Goal: Use online tool/utility: Utilize a website feature to perform a specific function

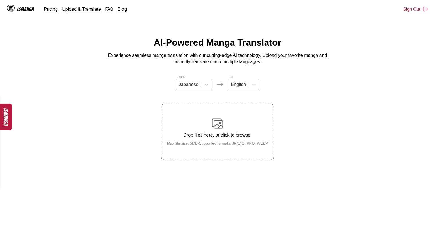
click at [215, 129] on img at bounding box center [217, 123] width 11 height 11
click at [0, 0] on input "Drop files here, or click to browse. Max file size: 5MB • Supported formats: JP…" at bounding box center [0, 0] width 0 height 0
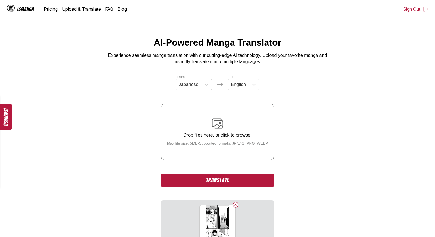
scroll to position [69, 0]
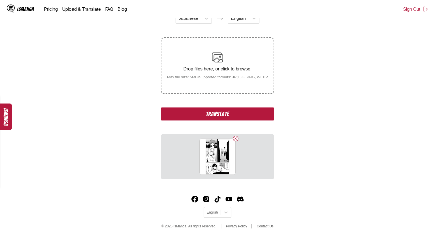
click at [261, 121] on button "Translate" at bounding box center [217, 114] width 113 height 13
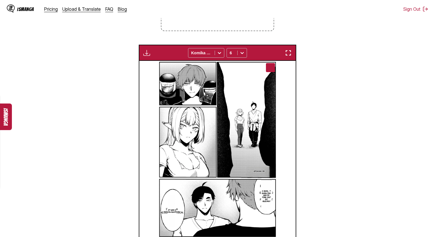
scroll to position [128, 0]
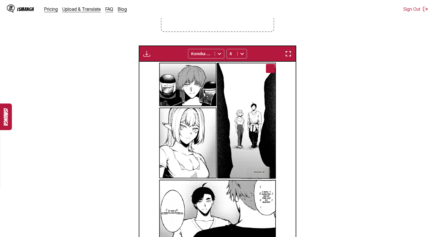
click at [289, 57] on img "button" at bounding box center [288, 53] width 7 height 7
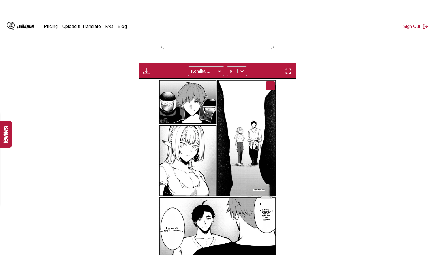
scroll to position [63, 0]
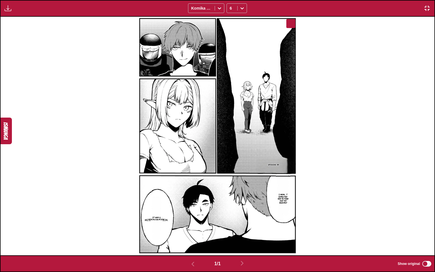
click at [428, 7] on img "button" at bounding box center [427, 8] width 7 height 7
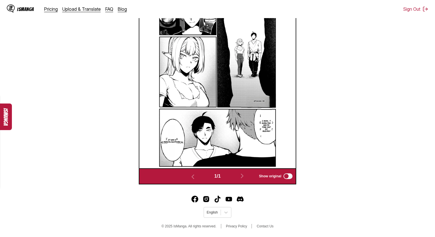
scroll to position [207, 0]
click at [221, 219] on footer "English © 2025 IsManga. All rights reserved. Privacy Policy Contact Us" at bounding box center [217, 213] width 435 height 48
click at [225, 214] on icon at bounding box center [226, 213] width 6 height 6
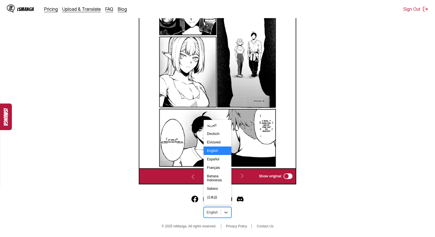
click at [313, 179] on section "From Japanese To English Drop files here, or click to browse. Max file size: 5M…" at bounding box center [218, 30] width 426 height 310
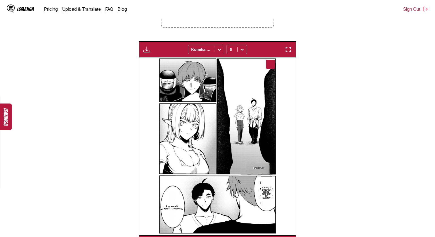
scroll to position [132, 0]
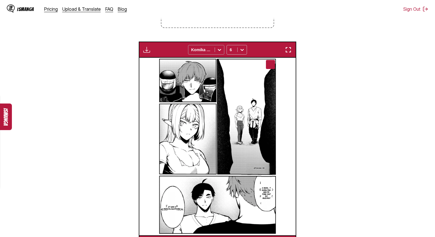
click at [219, 54] on div at bounding box center [219, 49] width 9 height 9
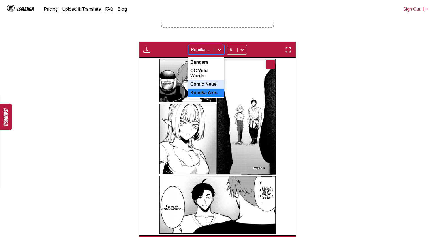
click at [214, 89] on div "Comic Neue" at bounding box center [206, 84] width 36 height 8
click at [218, 53] on icon at bounding box center [220, 50] width 6 height 6
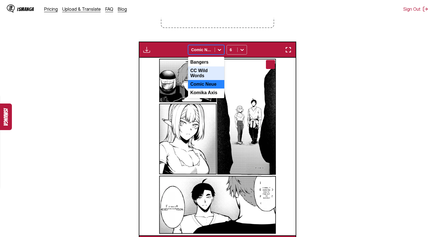
click at [214, 79] on div "CC Wild Words" at bounding box center [206, 74] width 36 height 14
click at [220, 51] on icon at bounding box center [219, 50] width 3 height 2
click at [216, 67] on div "Bangers" at bounding box center [206, 62] width 36 height 8
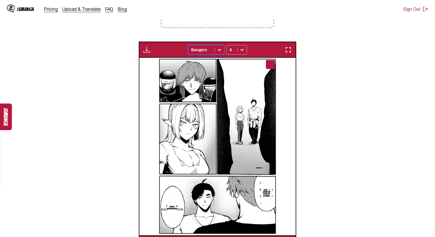
click at [222, 53] on icon at bounding box center [220, 50] width 6 height 6
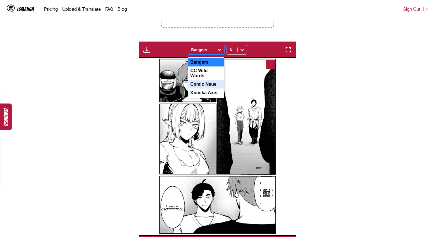
click at [217, 89] on div "Comic Neue" at bounding box center [206, 84] width 36 height 8
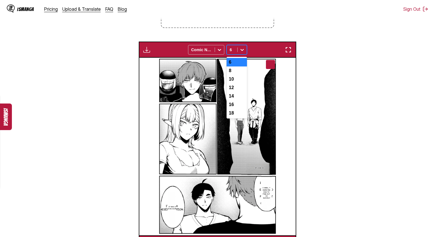
click at [244, 53] on icon at bounding box center [242, 50] width 6 height 6
click at [239, 84] on div "10" at bounding box center [237, 79] width 20 height 8
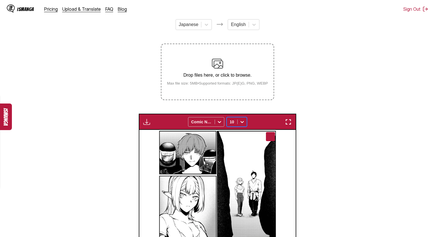
scroll to position [59, 0]
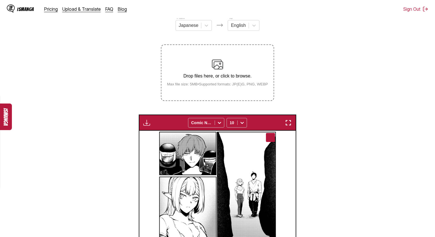
click at [231, 79] on p "Drop files here, or click to browse." at bounding box center [218, 76] width 110 height 5
click at [0, 0] on input "Drop files here, or click to browse. Max file size: 5MB • Supported formats: JP…" at bounding box center [0, 0] width 0 height 0
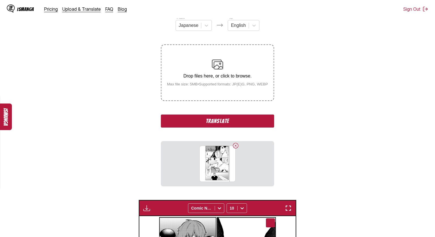
click at [257, 125] on button "Translate" at bounding box center [217, 121] width 113 height 13
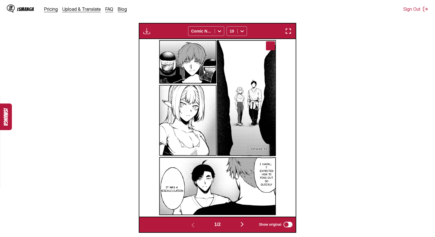
scroll to position [214, 0]
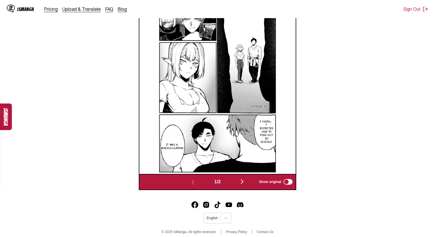
click at [244, 185] on img "button" at bounding box center [242, 181] width 7 height 7
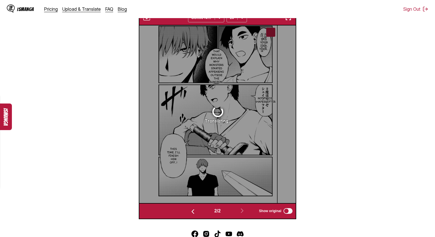
scroll to position [184, 0]
click at [191, 216] on img "button" at bounding box center [192, 212] width 7 height 7
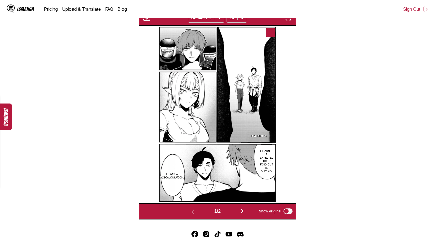
click at [241, 215] on img "button" at bounding box center [242, 211] width 7 height 7
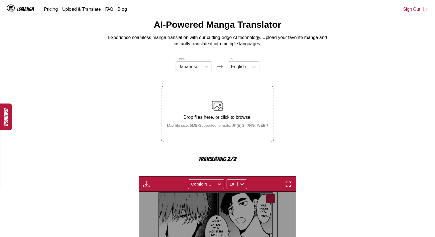
scroll to position [15, 0]
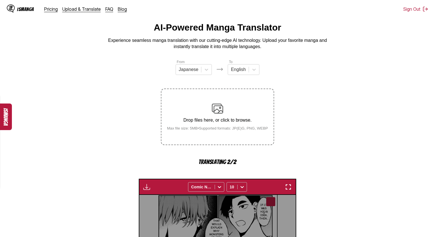
click at [224, 123] on p "Drop files here, or click to browse." at bounding box center [218, 120] width 110 height 5
click at [222, 122] on div "Drop files here, or click to browse. Max file size: 5MB • Supported formats: JP…" at bounding box center [218, 116] width 110 height 27
click at [216, 114] on img at bounding box center [217, 108] width 11 height 11
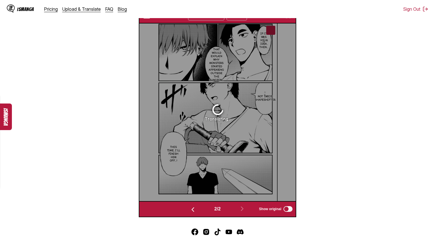
scroll to position [187, 0]
click at [271, 40] on div "Translating..." at bounding box center [217, 112] width 157 height 178
click at [311, 48] on section "From Japanese To English Drop files here, or click to browse. Max file size: 5M…" at bounding box center [218, 52] width 426 height 330
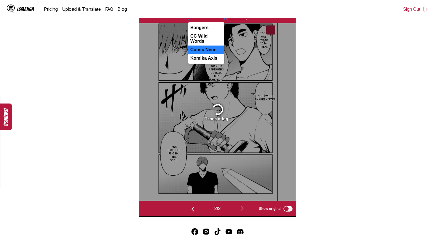
click at [218, 16] on icon at bounding box center [219, 15] width 3 height 2
click at [214, 44] on div "CC Wild Words" at bounding box center [206, 39] width 36 height 14
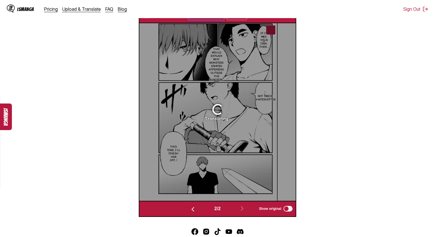
click at [221, 18] on icon at bounding box center [220, 15] width 6 height 6
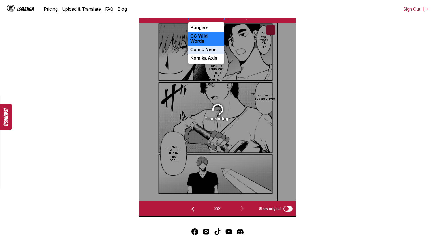
click at [217, 54] on div "Comic Neue" at bounding box center [206, 50] width 36 height 8
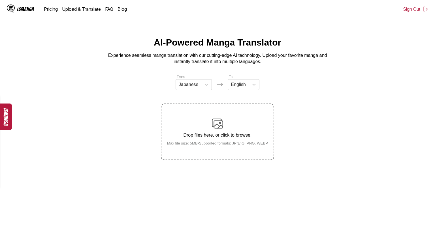
click at [234, 138] on p "Drop files here, or click to browse." at bounding box center [218, 135] width 110 height 5
click at [0, 0] on input "Drop files here, or click to browse. Max file size: 5MB • Supported formats: JP…" at bounding box center [0, 0] width 0 height 0
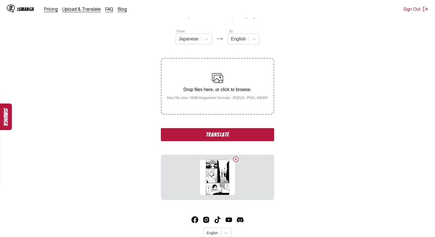
scroll to position [46, 0]
click at [231, 83] on div "Drop files here, or click to browse. Max file size: 5MB • Supported formats: JP…" at bounding box center [218, 85] width 110 height 27
click at [0, 0] on input "Drop files here, or click to browse. Max file size: 5MB • Supported formats: JP…" at bounding box center [0, 0] width 0 height 0
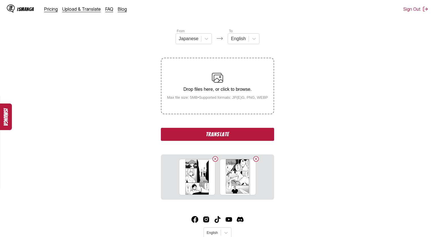
click at [233, 92] on p "Drop files here, or click to browse." at bounding box center [218, 89] width 110 height 5
click at [0, 0] on input "Drop files here, or click to browse. Max file size: 5MB • Supported formats: JP…" at bounding box center [0, 0] width 0 height 0
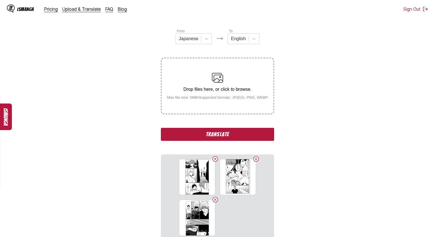
scroll to position [69, 0]
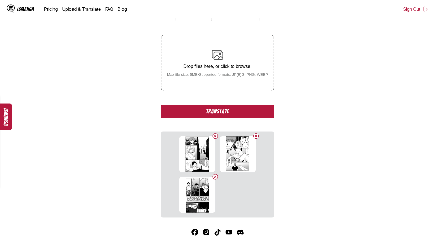
click at [258, 118] on button "Translate" at bounding box center [217, 111] width 113 height 13
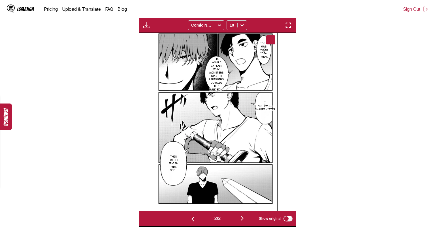
scroll to position [0, 313]
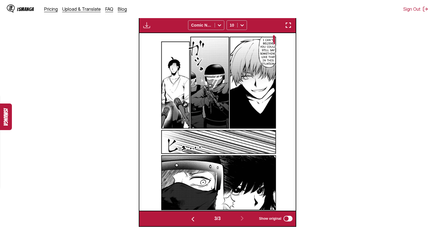
click at [149, 29] on img "button" at bounding box center [146, 25] width 7 height 7
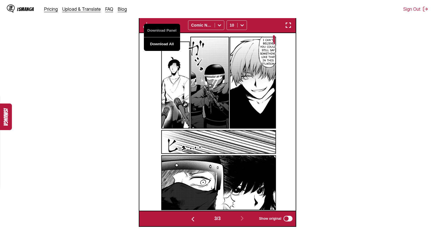
click at [159, 51] on button "Download All" at bounding box center [162, 44] width 36 height 14
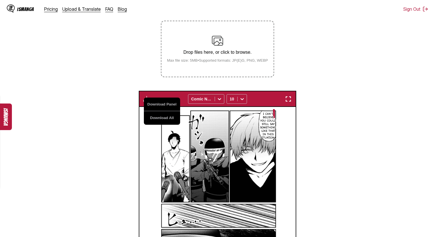
scroll to position [79, 0]
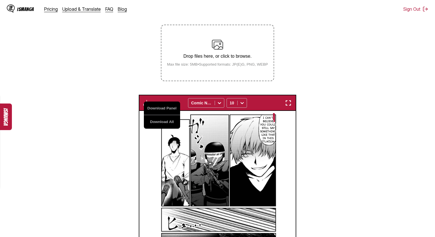
click at [226, 59] on p "Drop files here, or click to browse." at bounding box center [218, 56] width 110 height 5
click at [0, 0] on input "Drop files here, or click to browse. Max file size: 5MB • Supported formats: JP…" at bounding box center [0, 0] width 0 height 0
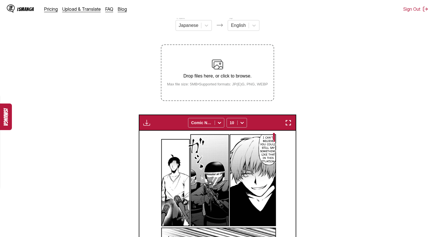
scroll to position [59, 0]
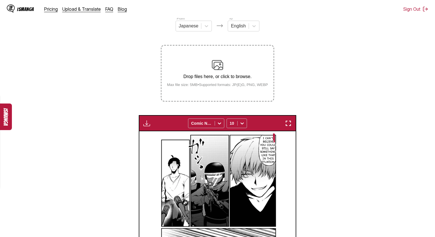
click at [223, 71] on img at bounding box center [217, 64] width 11 height 11
click at [0, 0] on input "Drop files here, or click to browse. Max file size: 5MB • Supported formats: JP…" at bounding box center [0, 0] width 0 height 0
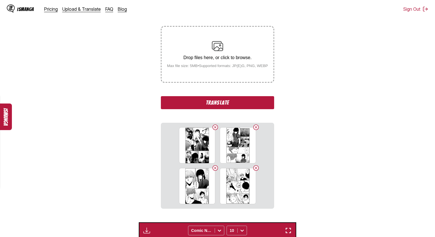
scroll to position [68, 0]
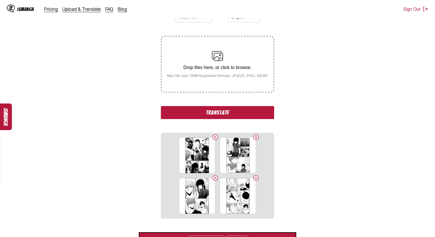
click at [250, 118] on button "Translate" at bounding box center [217, 112] width 113 height 13
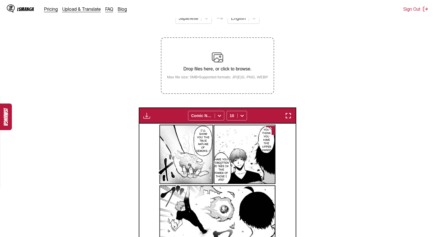
scroll to position [64, 0]
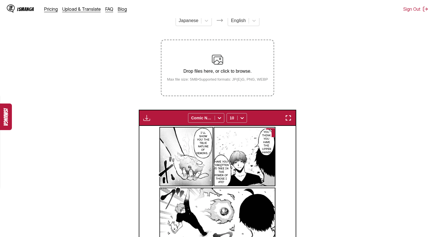
click at [223, 81] on div "Drop files here, or click to browse. Max file size: 5MB • Supported formats: JP…" at bounding box center [218, 67] width 110 height 27
click at [0, 0] on input "Drop files here, or click to browse. Max file size: 5MB • Supported formats: JP…" at bounding box center [0, 0] width 0 height 0
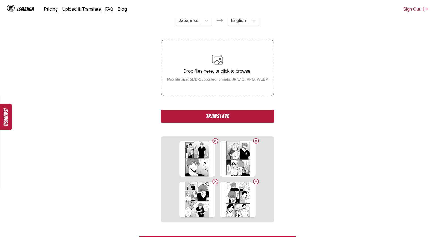
click at [236, 123] on button "Translate" at bounding box center [217, 116] width 113 height 13
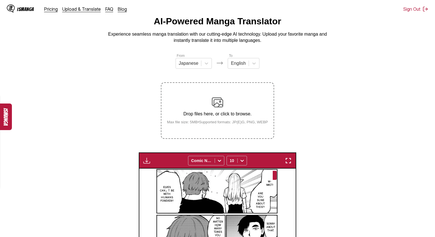
scroll to position [0, 0]
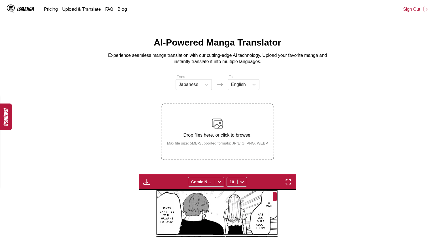
click at [236, 132] on div "Drop files here, or click to browse. Max file size: 5MB • Supported formats: JP…" at bounding box center [218, 131] width 110 height 27
click at [0, 0] on input "Drop files here, or click to browse. Max file size: 5MB • Supported formats: JP…" at bounding box center [0, 0] width 0 height 0
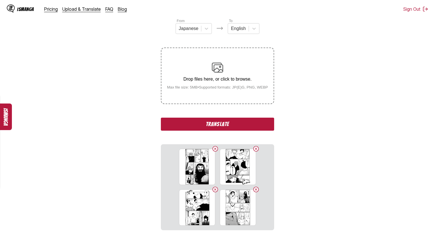
scroll to position [74, 0]
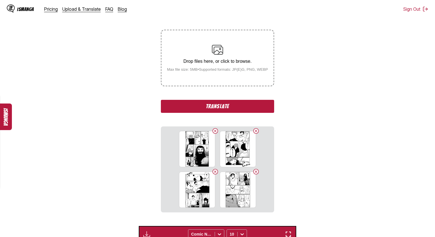
click at [238, 112] on button "Translate" at bounding box center [217, 106] width 113 height 13
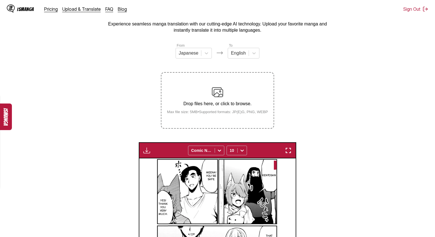
scroll to position [0, 0]
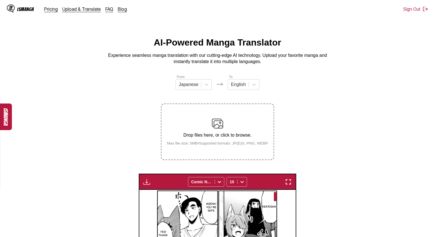
click at [223, 127] on div "Drop files here, or click to browse. Max file size: 5MB • Supported formats: JP…" at bounding box center [218, 131] width 110 height 27
click at [0, 0] on input "Drop files here, or click to browse. Max file size: 5MB • Supported formats: JP…" at bounding box center [0, 0] width 0 height 0
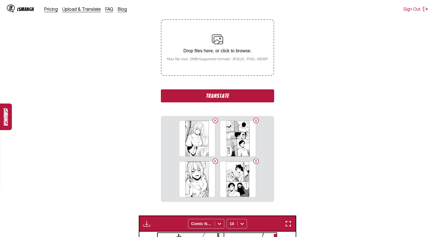
scroll to position [86, 0]
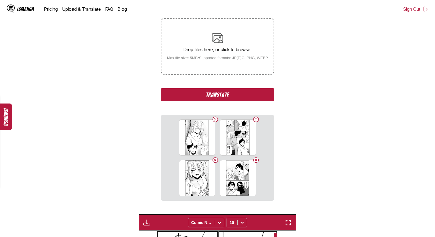
click at [235, 101] on button "Translate" at bounding box center [217, 94] width 113 height 13
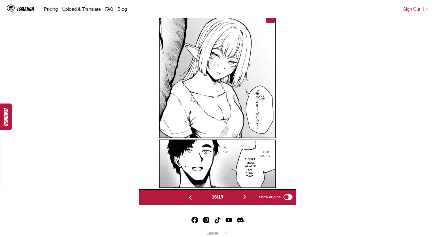
scroll to position [121, 0]
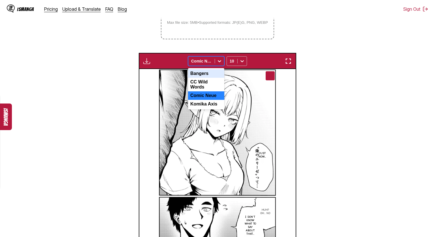
click at [217, 64] on icon at bounding box center [220, 61] width 6 height 6
click at [205, 108] on div "Komika Axis" at bounding box center [206, 104] width 36 height 8
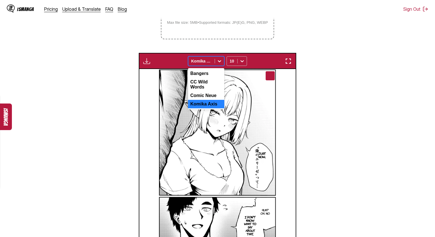
click at [212, 65] on div "Komika Axis" at bounding box center [201, 61] width 26 height 8
click at [205, 100] on div "Comic Neue" at bounding box center [206, 95] width 36 height 8
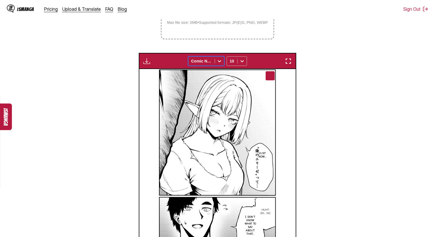
click at [217, 64] on icon at bounding box center [220, 61] width 6 height 6
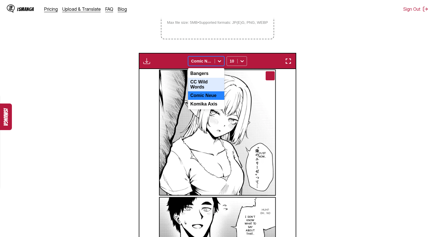
click at [212, 91] on div "CC Wild Words" at bounding box center [206, 85] width 36 height 14
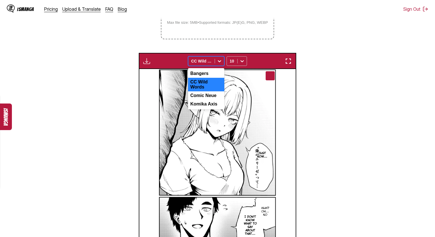
click at [216, 66] on div at bounding box center [219, 61] width 9 height 9
click at [214, 78] on div "Bangers" at bounding box center [206, 73] width 36 height 8
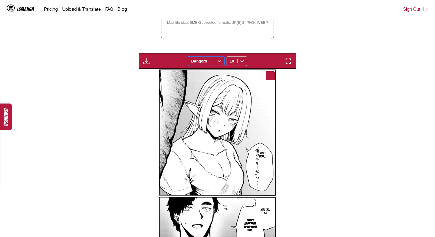
click at [215, 64] on div at bounding box center [219, 61] width 9 height 9
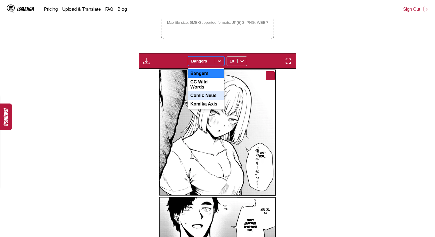
click at [205, 100] on div "Comic Neue" at bounding box center [206, 95] width 36 height 8
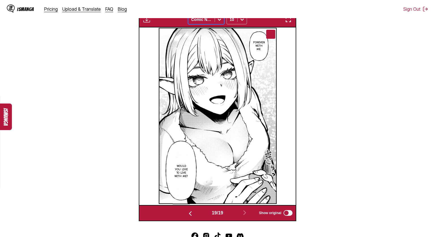
scroll to position [0, 2817]
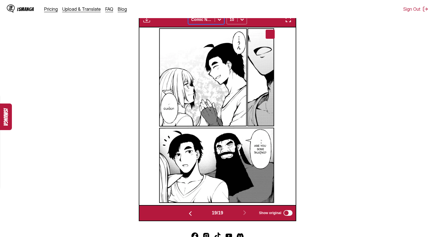
click at [372, 105] on section "From Japanese To English Drop files here, or click to browse. Max file size: 5M…" at bounding box center [218, 67] width 426 height 310
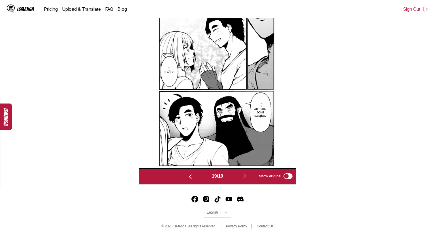
scroll to position [0, 0]
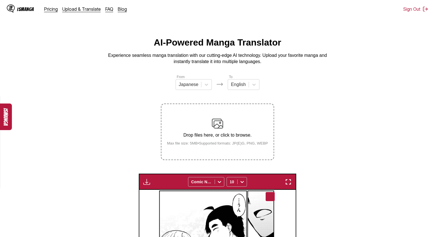
click at [224, 133] on div "Drop files here, or click to browse. Max file size: 5MB • Supported formats: JP…" at bounding box center [218, 131] width 110 height 27
click at [0, 0] on input "Drop files here, or click to browse. Max file size: 5MB • Supported formats: JP…" at bounding box center [0, 0] width 0 height 0
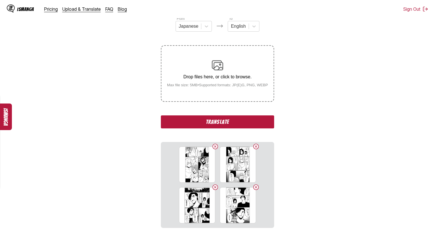
scroll to position [59, 0]
click at [249, 128] on button "Translate" at bounding box center [217, 121] width 113 height 13
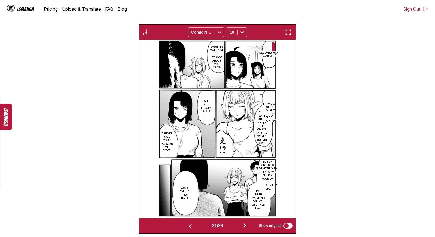
scroll to position [147, 0]
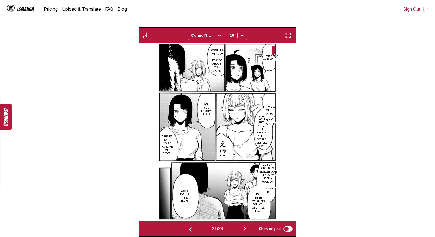
click at [243, 37] on icon at bounding box center [241, 36] width 3 height 2
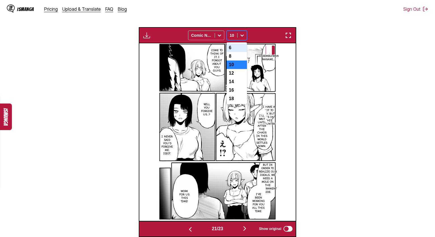
click at [238, 52] on div "6" at bounding box center [237, 48] width 20 height 8
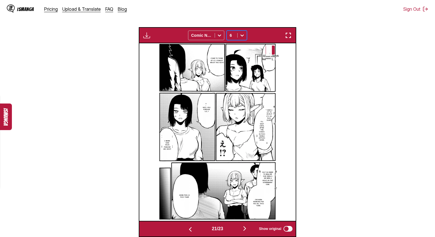
click at [241, 37] on icon at bounding box center [241, 36] width 3 height 2
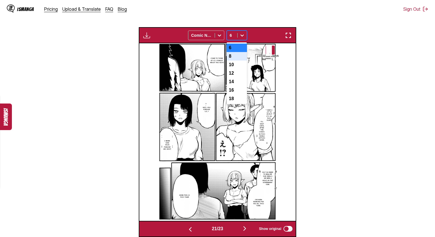
click at [237, 61] on div "8" at bounding box center [237, 56] width 20 height 8
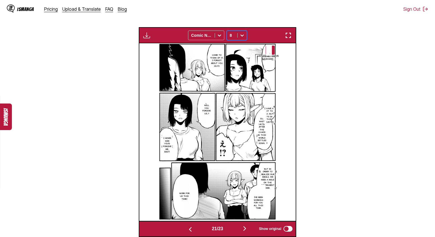
click at [270, 122] on p "I have a lot to say, but it's in this country." at bounding box center [269, 115] width 12 height 19
click at [260, 135] on p "I'll wait until after the chaos in this world settles down." at bounding box center [262, 130] width 11 height 29
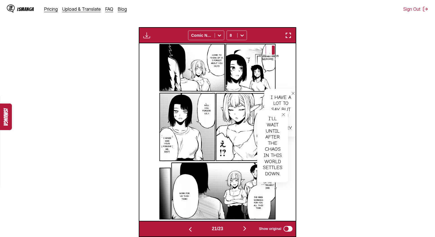
click at [286, 119] on button "close-tooltip" at bounding box center [283, 114] width 9 height 9
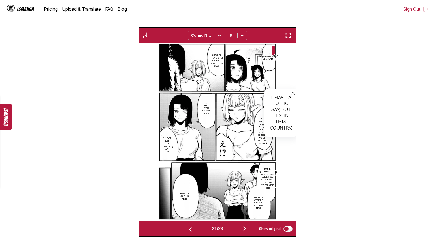
click at [293, 95] on icon "close-tooltip" at bounding box center [293, 93] width 4 height 4
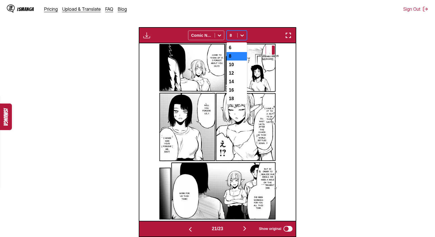
click at [242, 37] on icon at bounding box center [241, 36] width 3 height 2
click at [239, 52] on div "6" at bounding box center [237, 48] width 20 height 8
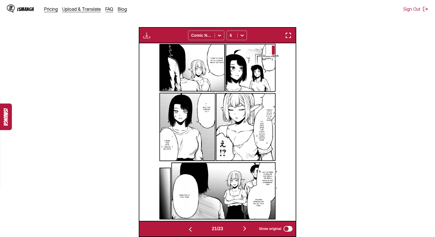
click at [268, 186] on p "But in order to realize our ideals, we need a mole on the government side." at bounding box center [268, 179] width 14 height 16
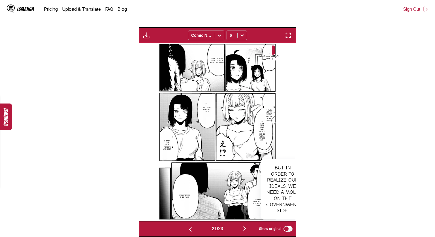
click at [307, 157] on section "From Japanese To English Drop files here, or click to browse. Max file size: 5M…" at bounding box center [218, 82] width 426 height 310
click at [249, 212] on img at bounding box center [217, 132] width 119 height 178
click at [254, 208] on p "I've been working for you all this time." at bounding box center [259, 203] width 14 height 10
click at [279, 191] on icon "close-tooltip" at bounding box center [281, 190] width 4 height 4
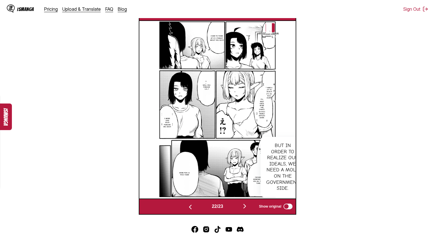
scroll to position [0, 3286]
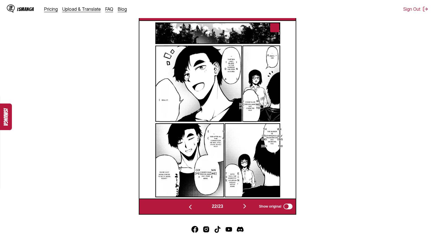
click at [329, 106] on section "From Japanese To English Drop files here, or click to browse. Max file size: 5M…" at bounding box center [218, 60] width 426 height 310
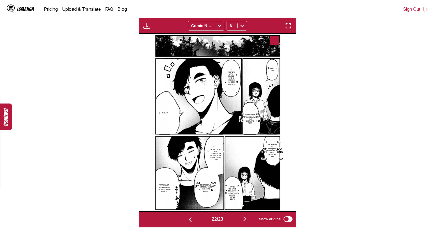
scroll to position [154, 0]
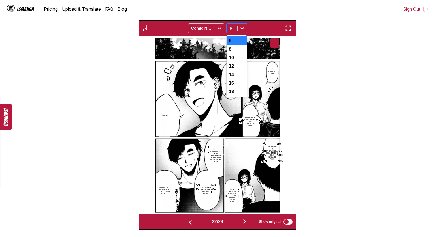
click at [242, 31] on icon at bounding box center [242, 28] width 6 height 6
click at [236, 54] on div "8" at bounding box center [237, 49] width 20 height 8
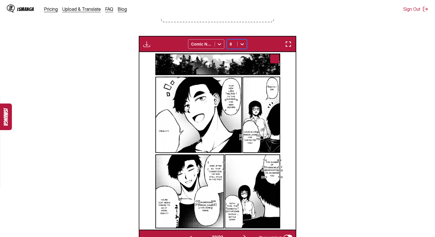
scroll to position [129, 0]
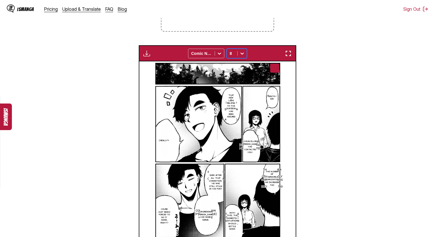
click at [242, 55] on icon at bounding box center [241, 54] width 3 height 2
click at [239, 87] on div "10" at bounding box center [237, 83] width 20 height 8
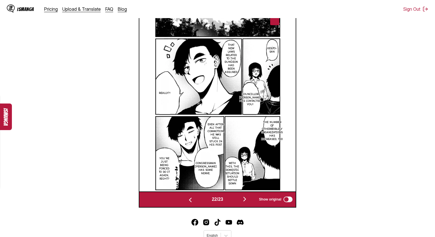
scroll to position [191, 0]
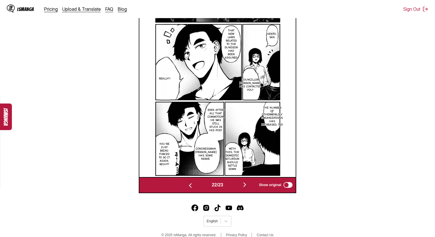
click at [245, 188] on img "button" at bounding box center [244, 185] width 7 height 7
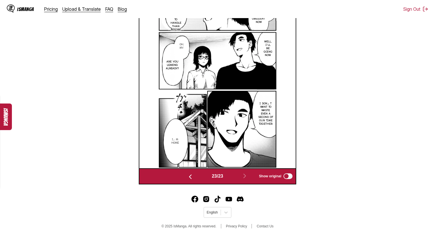
scroll to position [0, 0]
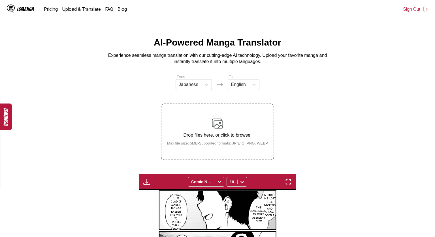
click at [225, 146] on small "Max file size: 5MB • Supported formats: JP(E)G, PNG, WEBP" at bounding box center [218, 143] width 110 height 4
click at [0, 0] on input "Drop files here, or click to browse. Max file size: 5MB • Supported formats: JP…" at bounding box center [0, 0] width 0 height 0
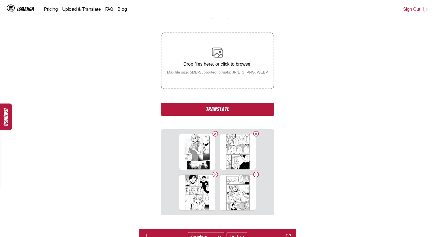
scroll to position [72, 0]
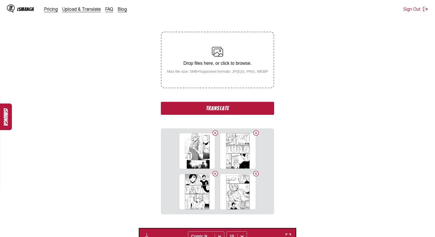
click at [259, 115] on button "Translate" at bounding box center [217, 108] width 113 height 13
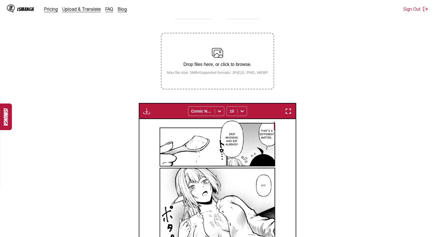
scroll to position [70, 0]
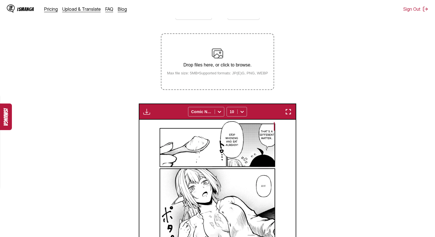
click at [245, 61] on div "Drop files here, or click to browse. Max file size: 5MB • Supported formats: JP…" at bounding box center [218, 61] width 110 height 27
click at [0, 0] on input "Drop files here, or click to browse. Max file size: 5MB • Supported formats: JP…" at bounding box center [0, 0] width 0 height 0
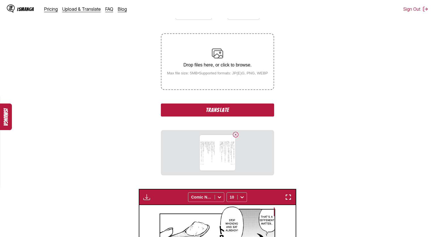
click at [253, 117] on button "Translate" at bounding box center [217, 110] width 113 height 13
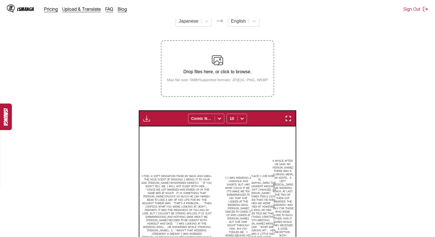
scroll to position [64, 0]
click at [147, 122] on img "button" at bounding box center [146, 118] width 7 height 7
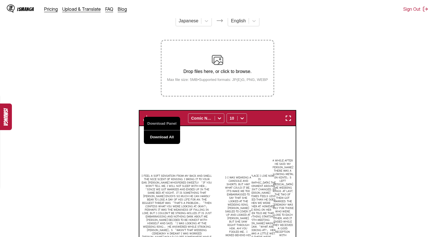
click at [158, 144] on button "Download All" at bounding box center [162, 138] width 36 height 14
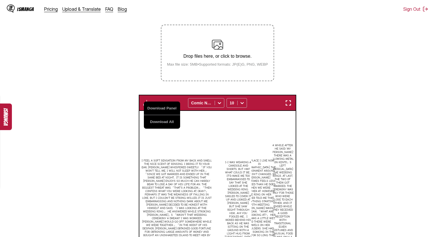
scroll to position [0, 0]
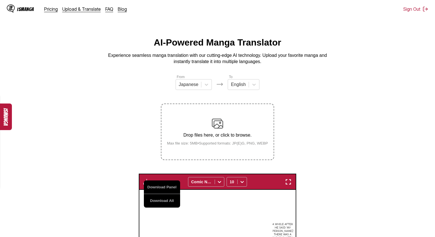
click at [225, 124] on div "Drop files here, or click to browse. Max file size: 5MB • Supported formats: JP…" at bounding box center [218, 131] width 110 height 27
click at [0, 0] on input "Drop files here, or click to browse. Max file size: 5MB • Supported formats: JP…" at bounding box center [0, 0] width 0 height 0
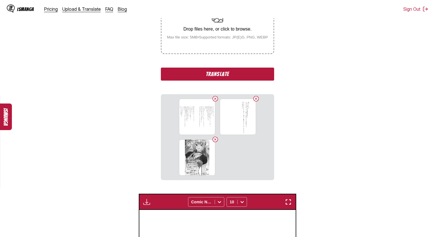
scroll to position [107, 0]
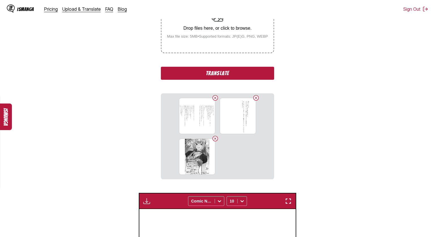
click at [241, 76] on button "Translate" at bounding box center [217, 73] width 113 height 13
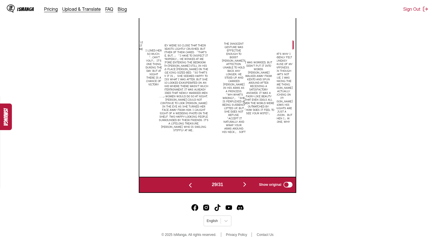
scroll to position [189, 0]
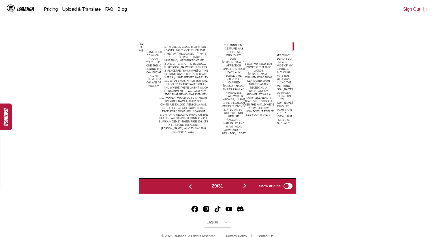
click at [200, 64] on p "They were so close that their breasts lightly crushed, but neither of them care…" at bounding box center [184, 89] width 52 height 91
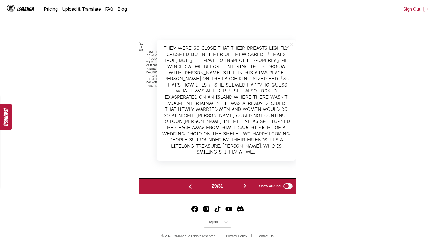
click at [292, 46] on icon "close-tooltip" at bounding box center [291, 44] width 4 height 4
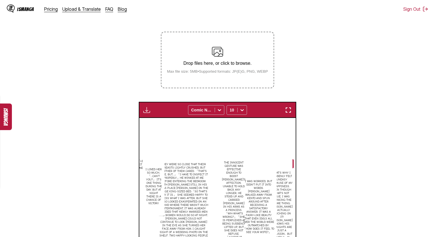
scroll to position [0, 0]
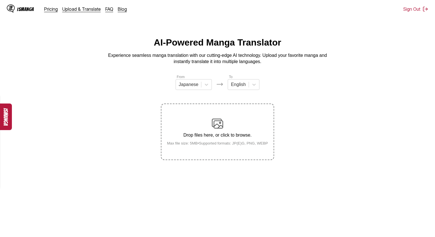
click at [201, 127] on div "Drop files here, or click to browse. Max file size: 5MB • Supported formats: JP…" at bounding box center [218, 131] width 110 height 27
click at [0, 0] on input "Drop files here, or click to browse. Max file size: 5MB • Supported formats: JP…" at bounding box center [0, 0] width 0 height 0
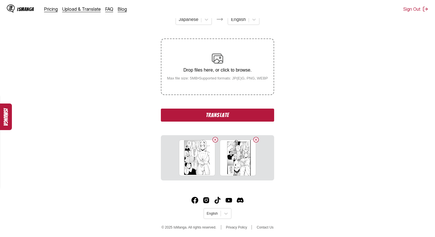
scroll to position [69, 0]
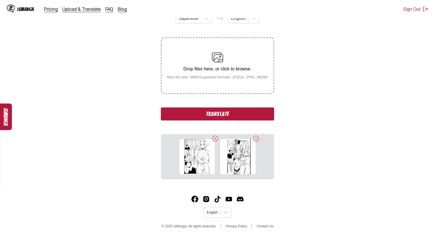
click at [269, 121] on button "Translate" at bounding box center [217, 114] width 113 height 13
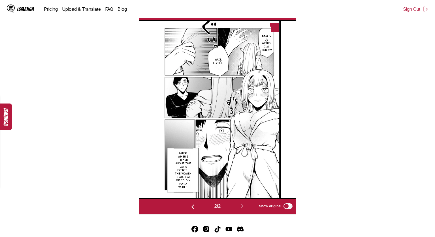
scroll to position [163, 0]
